Goal: Information Seeking & Learning: Learn about a topic

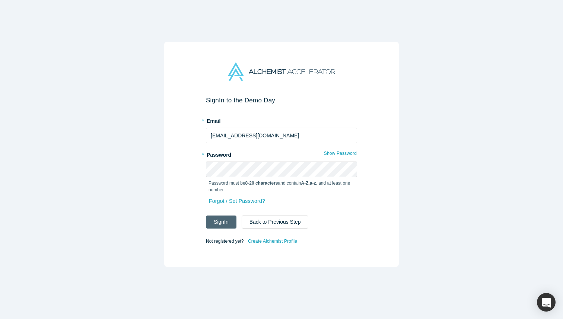
click at [215, 224] on button "Sign In" at bounding box center [221, 222] width 31 height 13
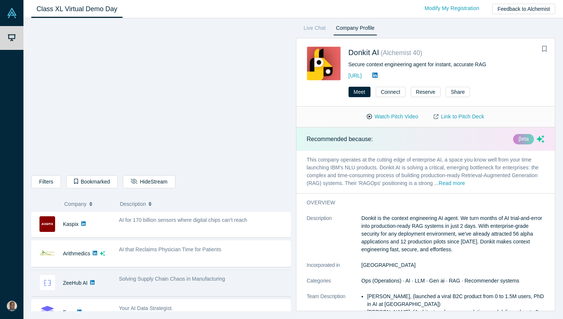
scroll to position [238, 0]
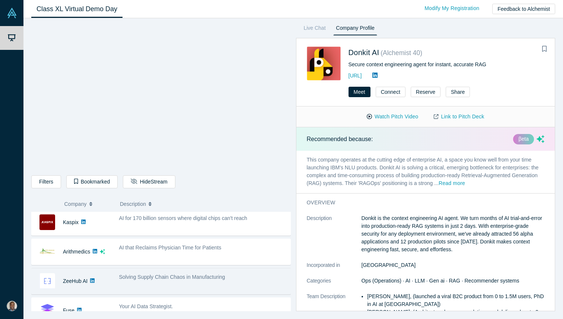
click at [238, 248] on div "AI that Reclaims Physician Time for Patients" at bounding box center [203, 248] width 168 height 8
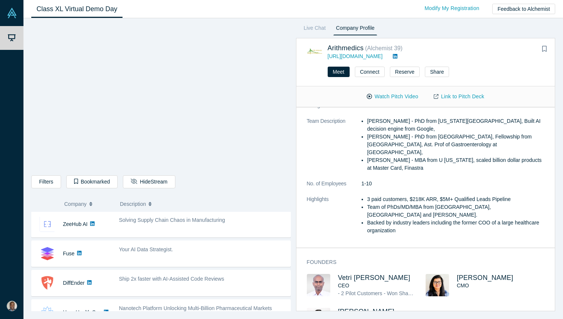
scroll to position [295, 0]
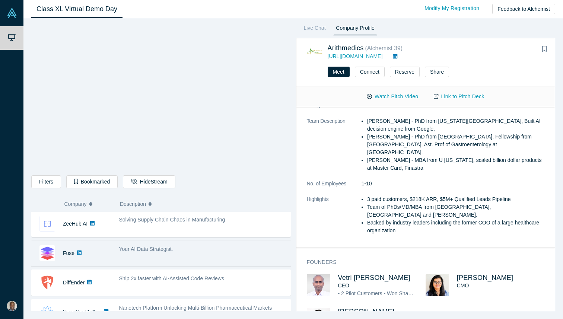
click at [237, 250] on div "Your AI Data Strategist." at bounding box center [203, 250] width 168 height 8
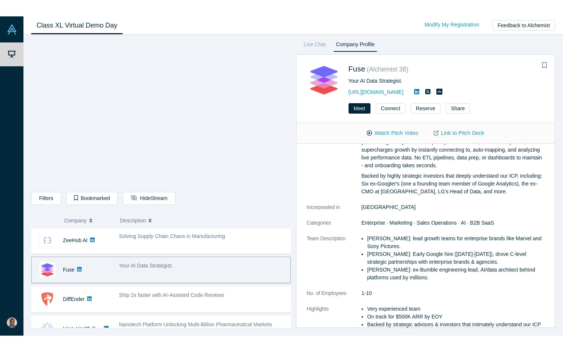
scroll to position [0, 0]
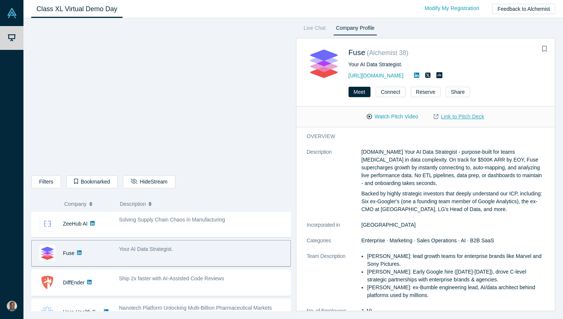
click at [453, 116] on link "Link to Pitch Deck" at bounding box center [459, 116] width 66 height 13
